Goal: Task Accomplishment & Management: Use online tool/utility

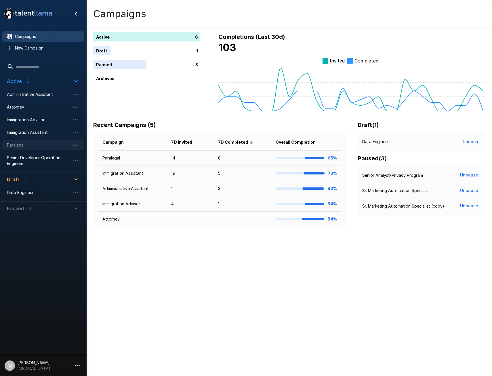
click at [22, 143] on span "Paralegal" at bounding box center [38, 145] width 63 height 6
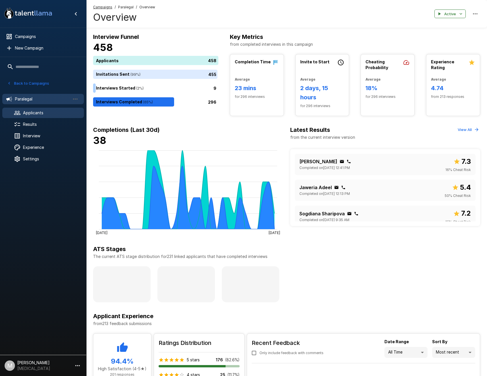
click at [44, 110] on span "Applicants" at bounding box center [51, 113] width 56 height 6
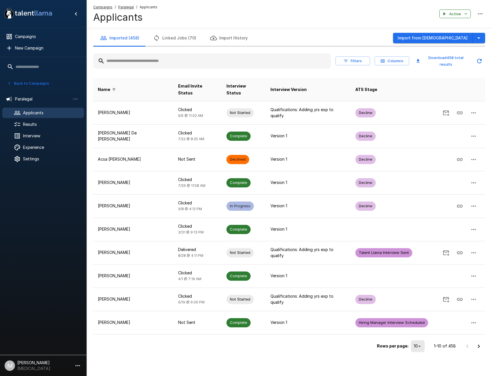
click at [136, 56] on input "text" at bounding box center [212, 61] width 238 height 10
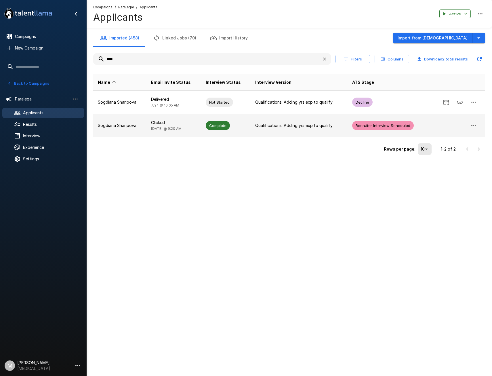
type input "****"
click at [163, 128] on span "[DATE] @ 9:20 AM" at bounding box center [166, 128] width 30 height 4
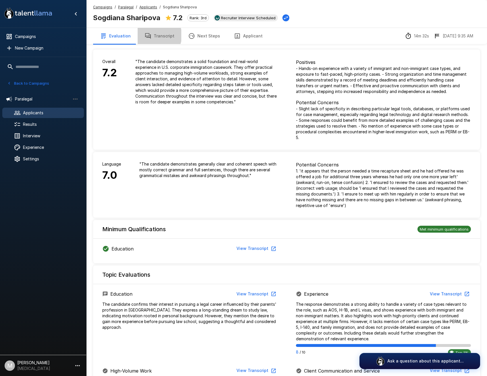
click at [152, 35] on button "Transcript" at bounding box center [160, 36] width 44 height 16
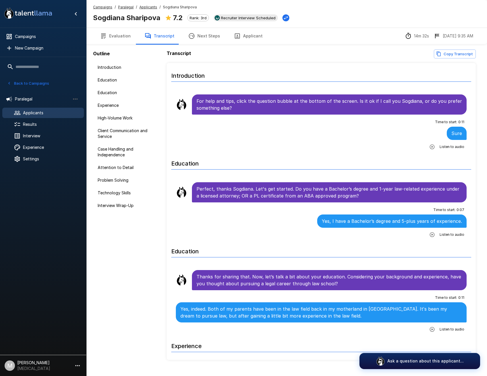
click at [254, 33] on button "Applicant" at bounding box center [248, 36] width 43 height 16
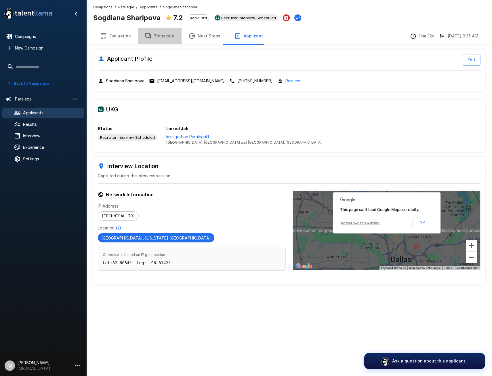
click at [160, 38] on button "Transcript" at bounding box center [160, 36] width 44 height 16
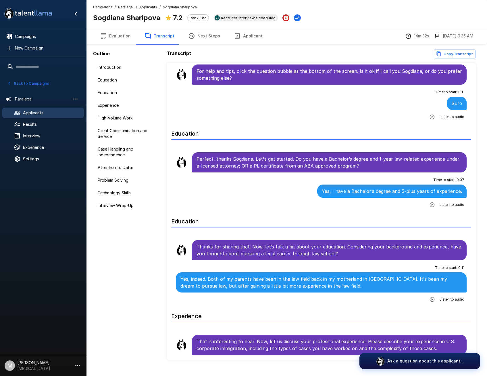
scroll to position [29, 0]
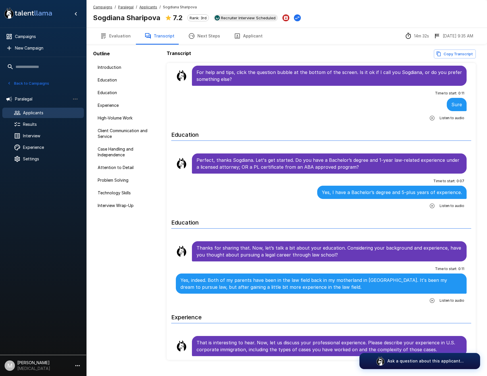
click at [248, 42] on button "Applicant" at bounding box center [248, 36] width 43 height 16
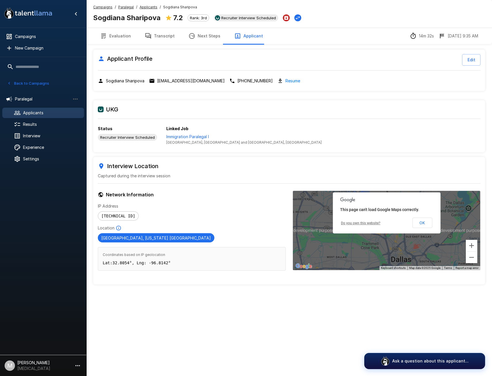
click at [285, 78] on link "Resume" at bounding box center [292, 80] width 15 height 7
click at [188, 138] on p "Immigration Paralegal I" at bounding box center [243, 137] width 155 height 6
click at [172, 35] on button "Transcript" at bounding box center [160, 36] width 44 height 16
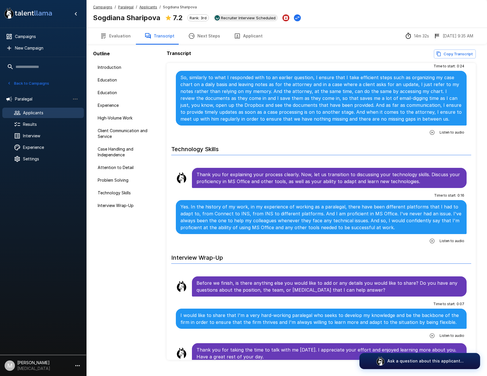
scroll to position [12, 0]
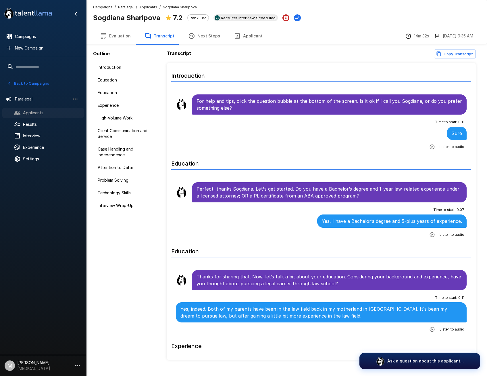
click at [54, 112] on span "Applicants" at bounding box center [51, 113] width 56 height 6
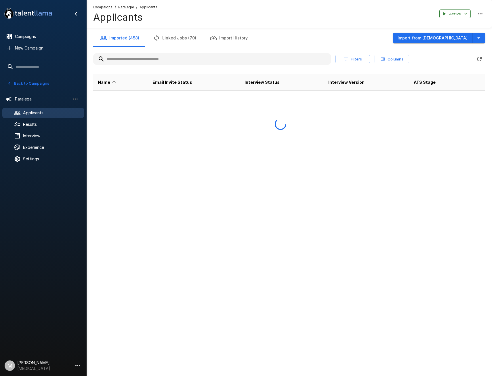
click at [140, 57] on input "text" at bounding box center [212, 59] width 238 height 10
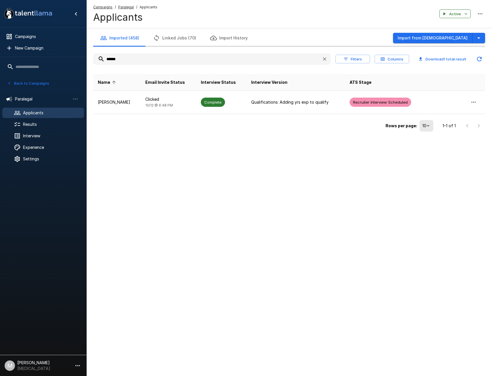
type input "******"
click at [156, 114] on div "Rows per page: 10 ** 1–1 of 1" at bounding box center [289, 123] width 392 height 19
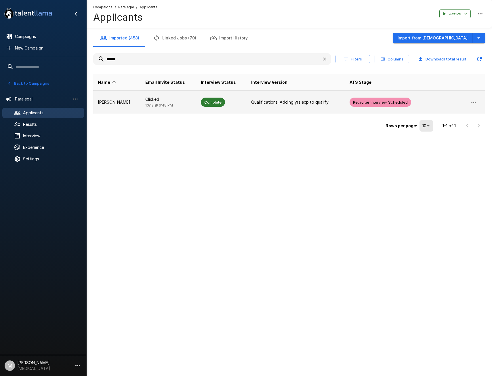
click at [163, 104] on span "[DATE] 6:48 PM" at bounding box center [159, 105] width 28 height 4
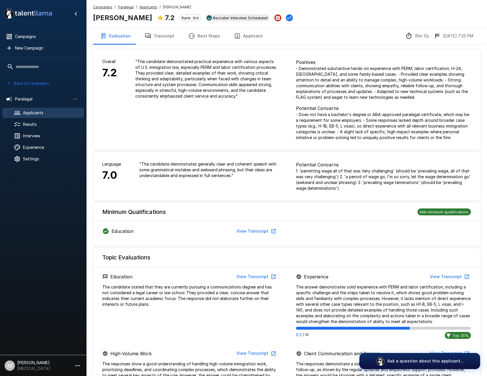
click at [168, 40] on button "Transcript" at bounding box center [160, 36] width 44 height 16
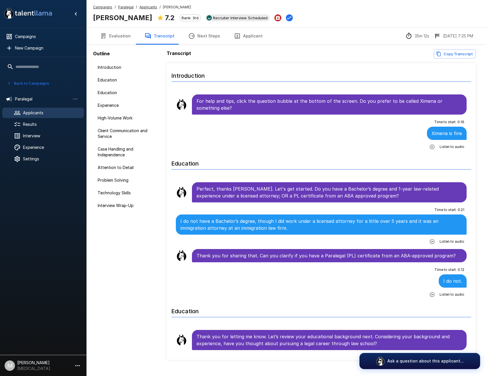
click at [256, 40] on button "Applicant" at bounding box center [248, 36] width 43 height 16
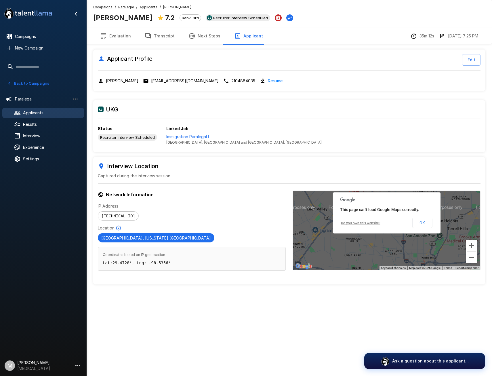
click at [166, 30] on button "Transcript" at bounding box center [160, 36] width 44 height 16
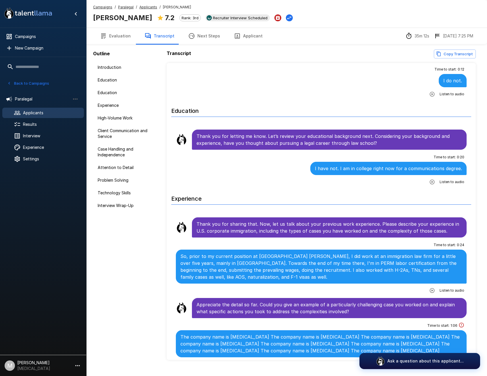
scroll to position [201, 0]
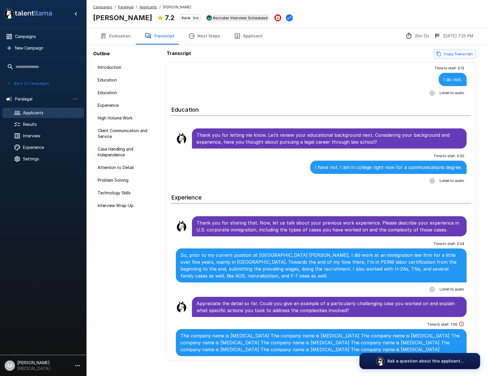
click at [244, 30] on button "Applicant" at bounding box center [248, 36] width 43 height 16
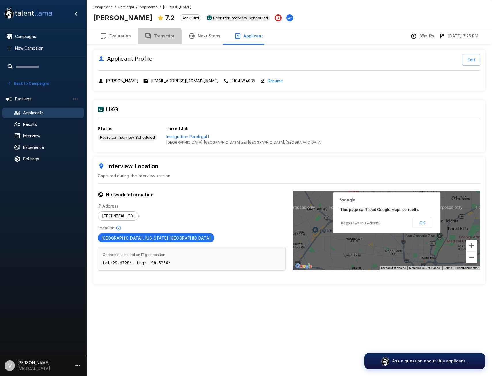
click at [155, 37] on button "Transcript" at bounding box center [160, 36] width 44 height 16
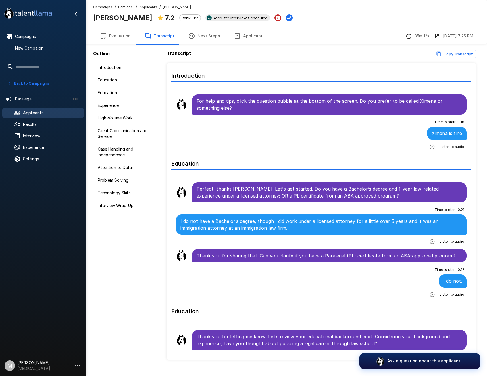
click at [431, 148] on icon "button" at bounding box center [433, 147] width 6 height 6
click at [406, 148] on icon "button" at bounding box center [409, 147] width 6 height 6
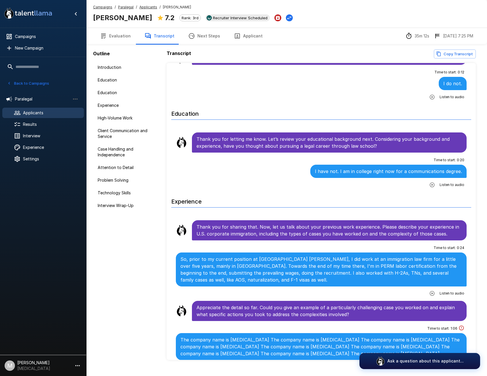
scroll to position [230, 0]
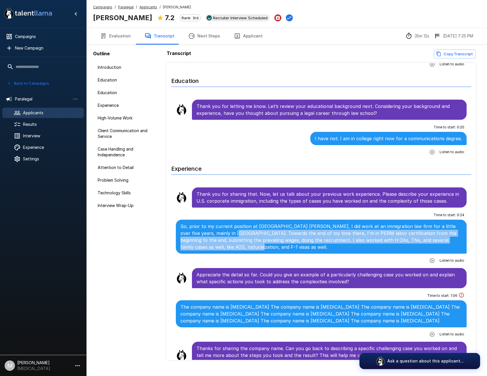
drag, startPoint x: 240, startPoint y: 230, endPoint x: 295, endPoint y: 246, distance: 57.0
click at [295, 246] on p "So, prior to my current position at [GEOGRAPHIC_DATA] [PERSON_NAME], I did work…" at bounding box center [322, 237] width 282 height 28
drag, startPoint x: 256, startPoint y: 232, endPoint x: 258, endPoint y: 248, distance: 15.7
click at [258, 248] on p "So, prior to my current position at [GEOGRAPHIC_DATA] [PERSON_NAME], I did work…" at bounding box center [322, 237] width 282 height 28
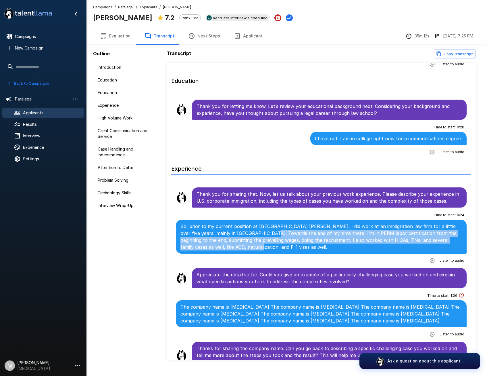
click at [258, 248] on p "So, prior to my current position at [GEOGRAPHIC_DATA] [PERSON_NAME], I did work…" at bounding box center [322, 237] width 282 height 28
drag, startPoint x: 255, startPoint y: 234, endPoint x: 261, endPoint y: 253, distance: 20.1
click at [261, 253] on div "So, prior to my current position at [GEOGRAPHIC_DATA] [PERSON_NAME], I did work…" at bounding box center [321, 236] width 291 height 34
click at [261, 252] on div "So, prior to my current position at [GEOGRAPHIC_DATA] [PERSON_NAME], I did work…" at bounding box center [321, 236] width 291 height 34
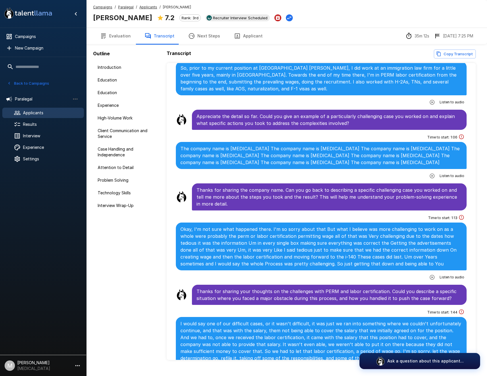
scroll to position [460, 0]
